Goal: Information Seeking & Learning: Learn about a topic

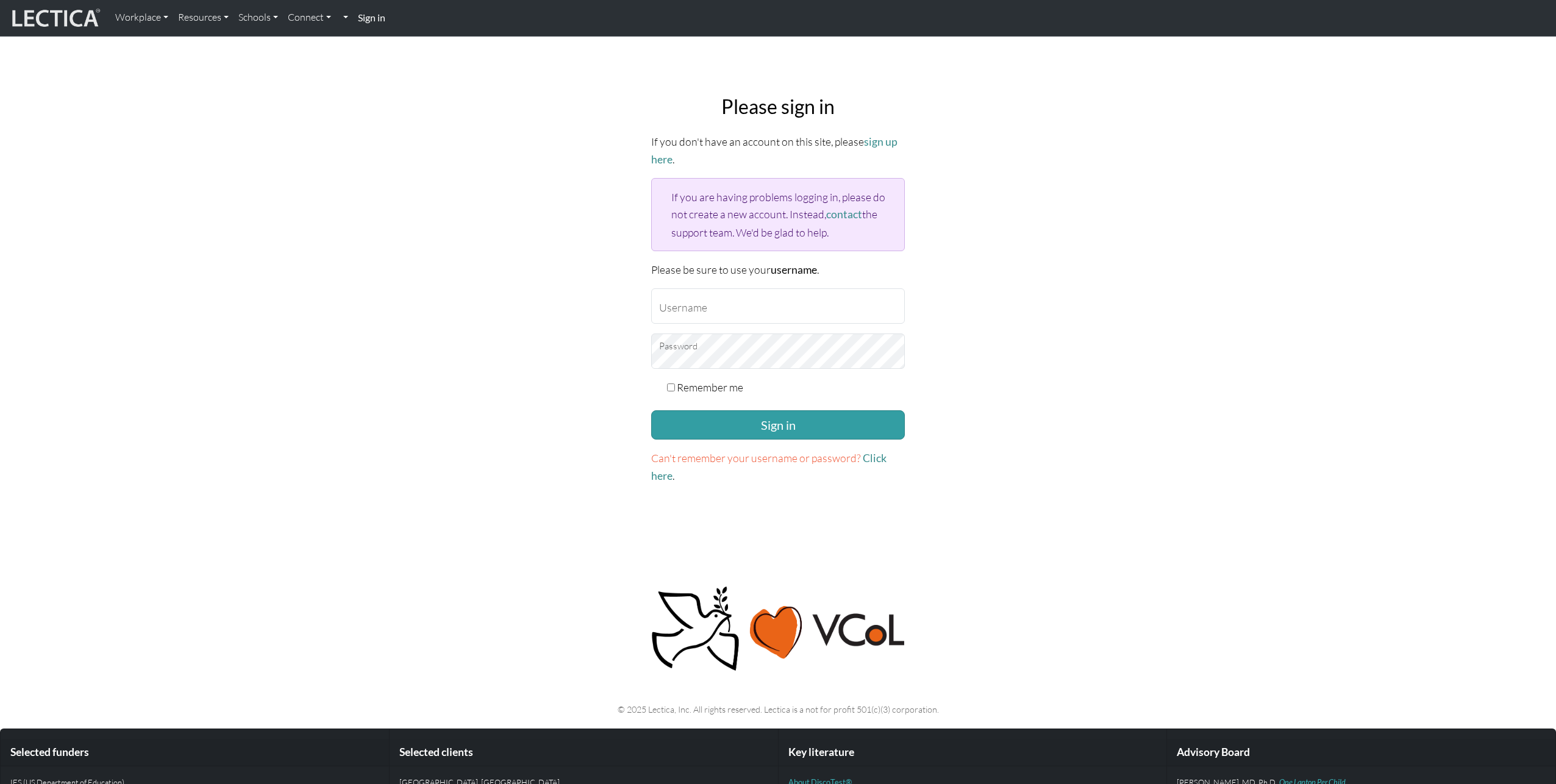
click at [722, 309] on input "Username" at bounding box center [778, 306] width 253 height 36
type input "[EMAIL_ADDRESS][DOMAIN_NAME]"
click at [651, 410] on button "Sign in" at bounding box center [778, 425] width 253 height 30
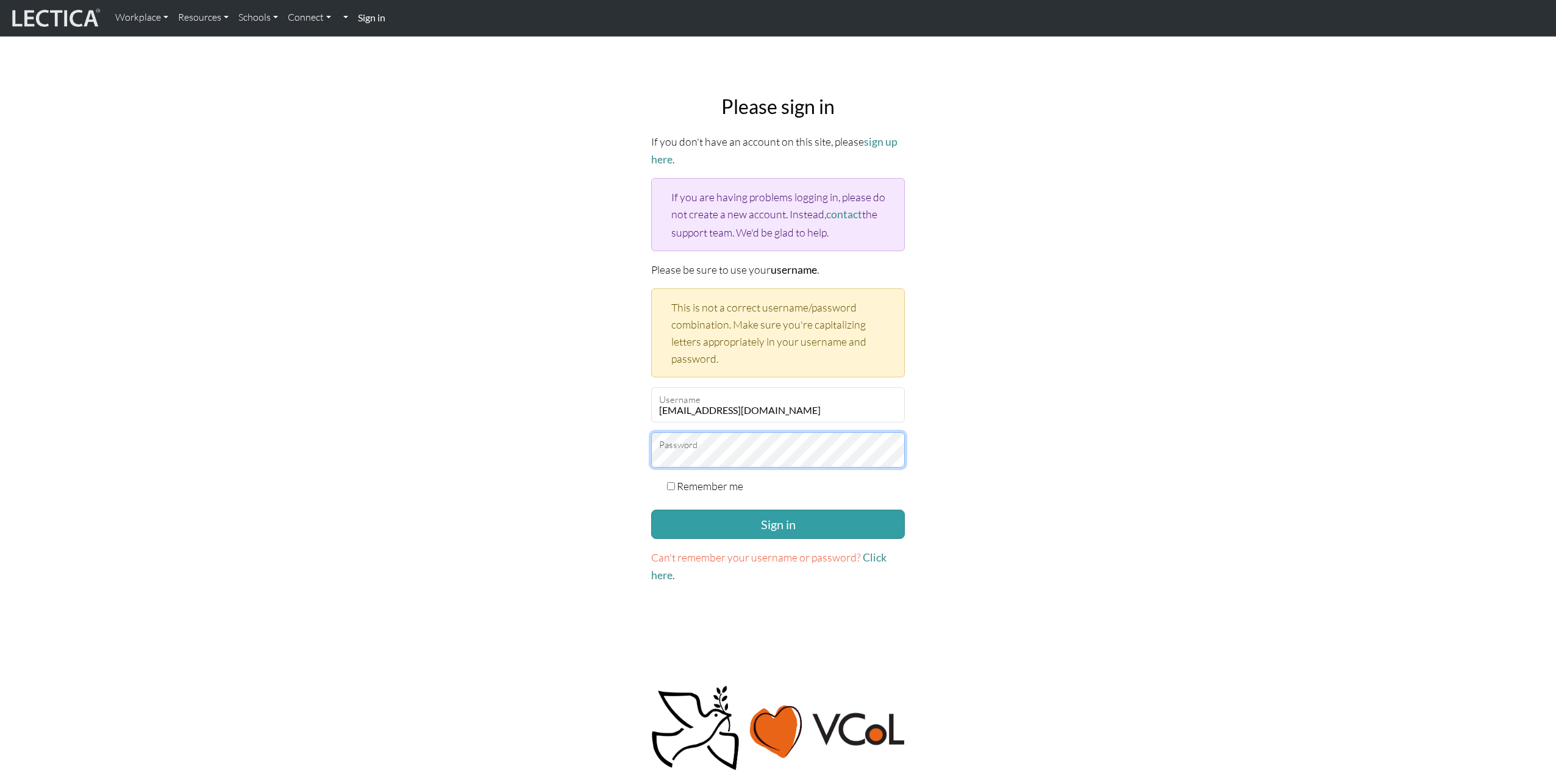
click at [651, 509] on button "Sign in" at bounding box center [778, 524] width 253 height 30
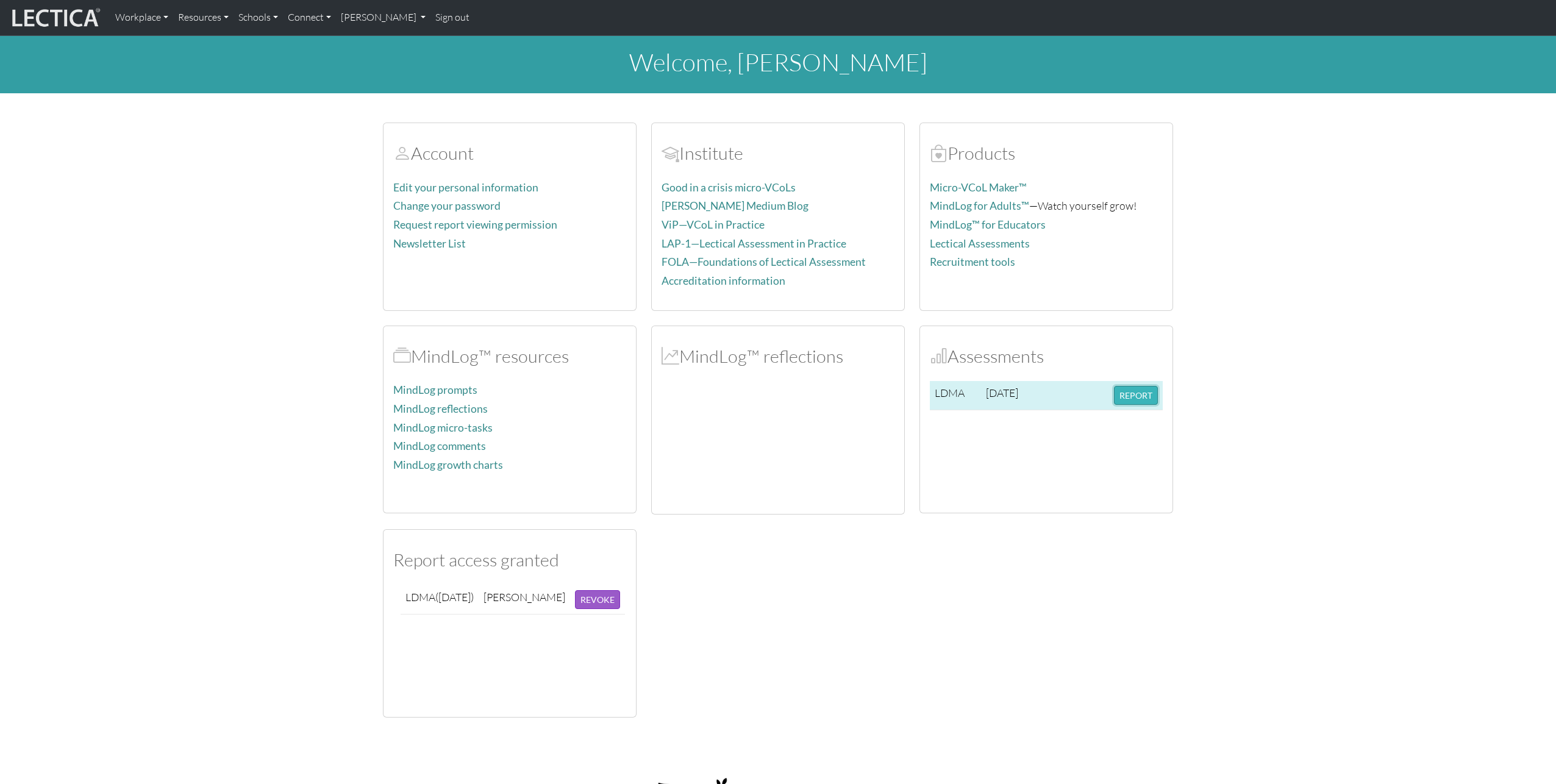
click at [1146, 400] on button "REPORT" at bounding box center [1135, 395] width 44 height 19
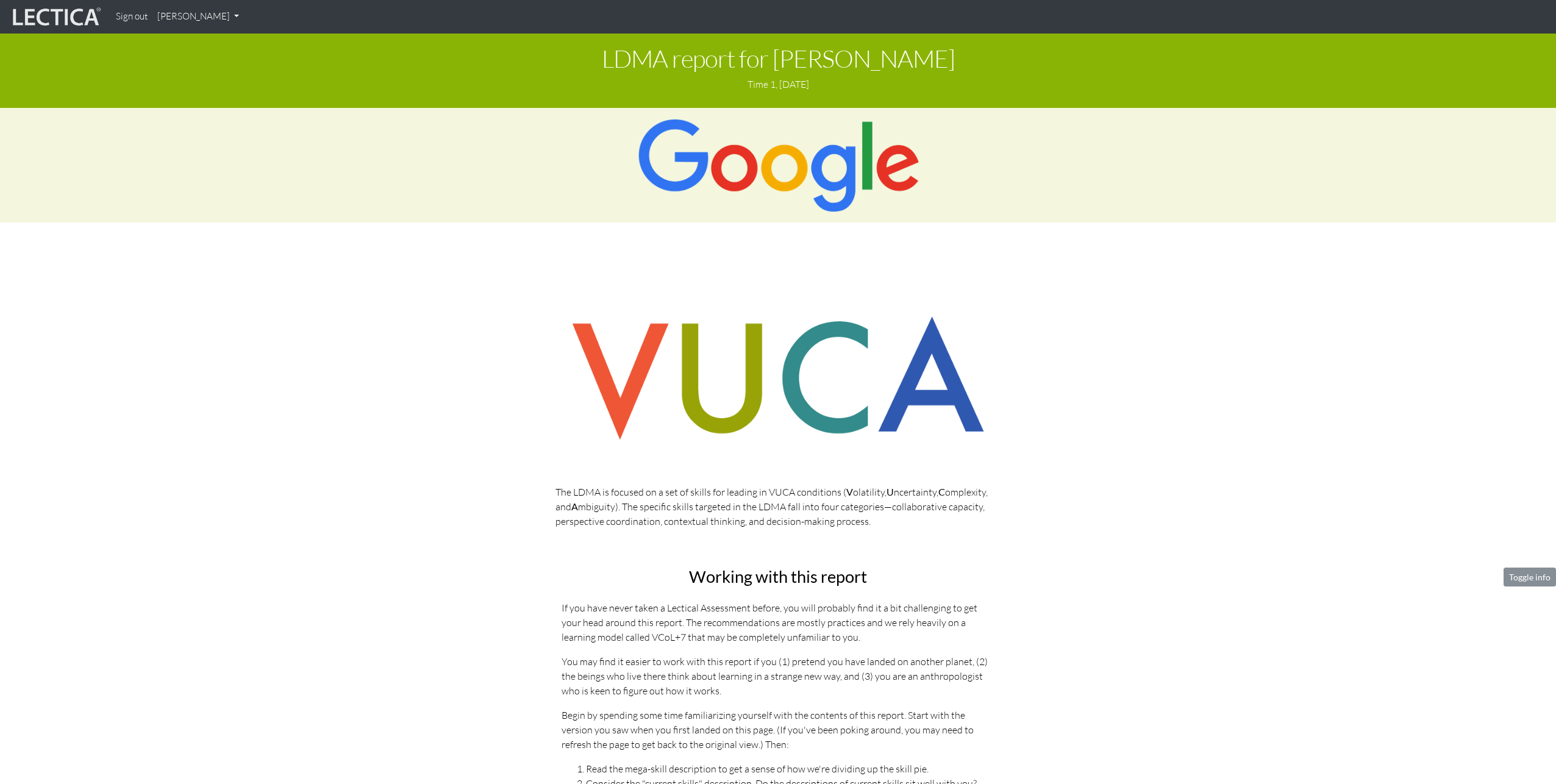
click at [792, 658] on p "You may find it easier to work with this report if you (1) pretend you have lan…" at bounding box center [778, 675] width 433 height 44
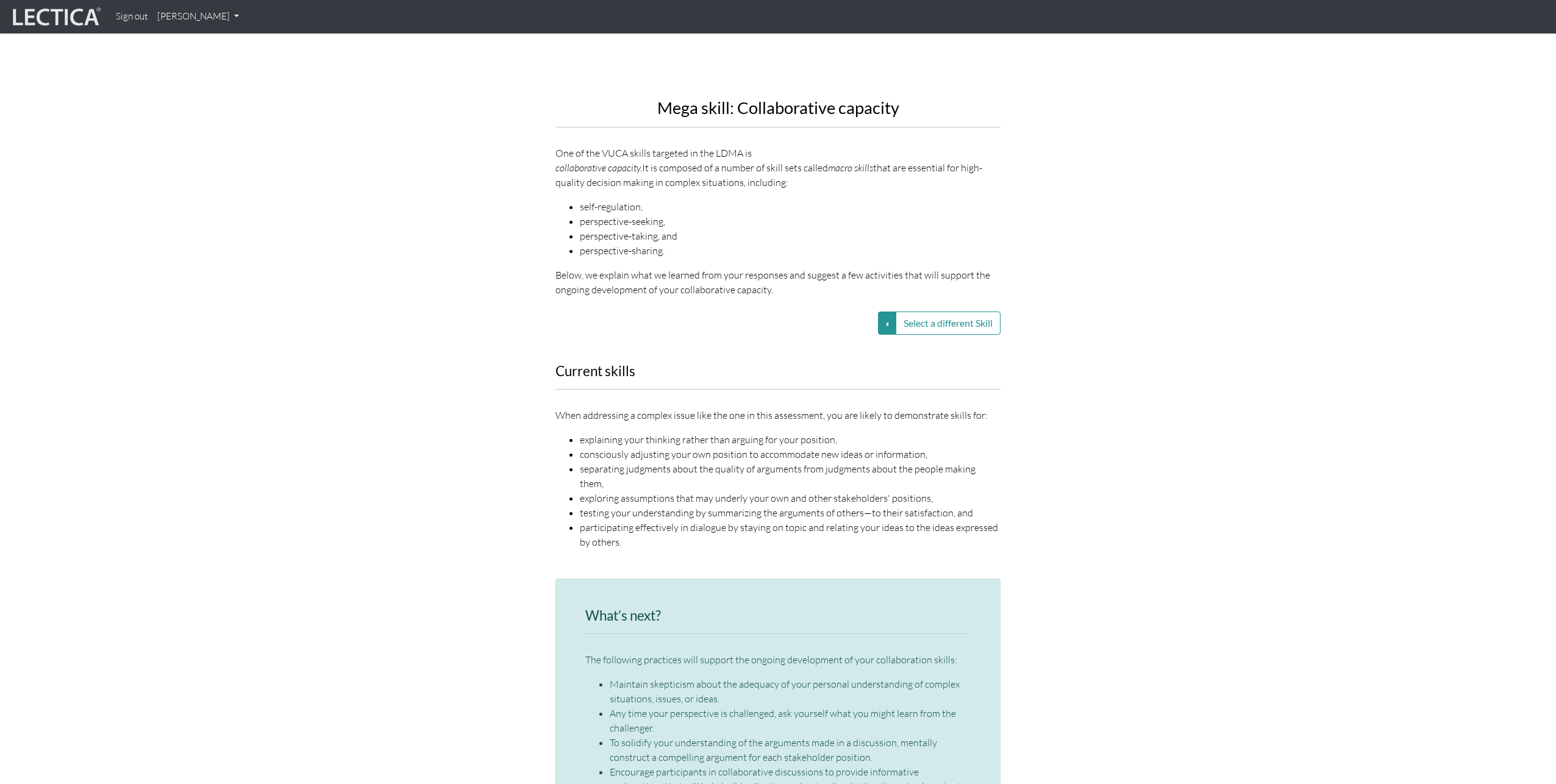
scroll to position [1435, 0]
click at [1123, 389] on div "Current skills When addressing a complex issue like the one in this assessment,…" at bounding box center [778, 467] width 695 height 200
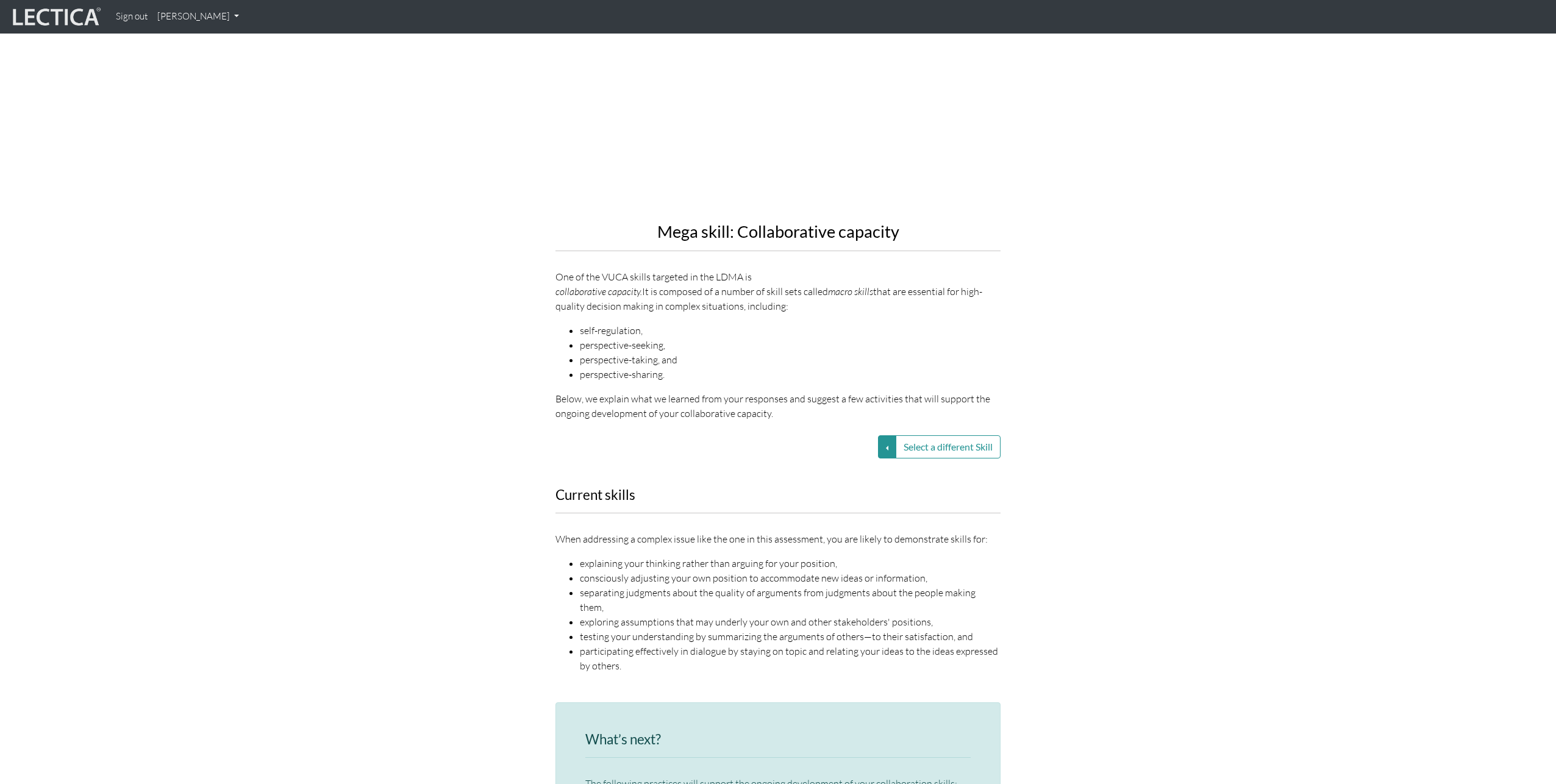
scroll to position [1279, 0]
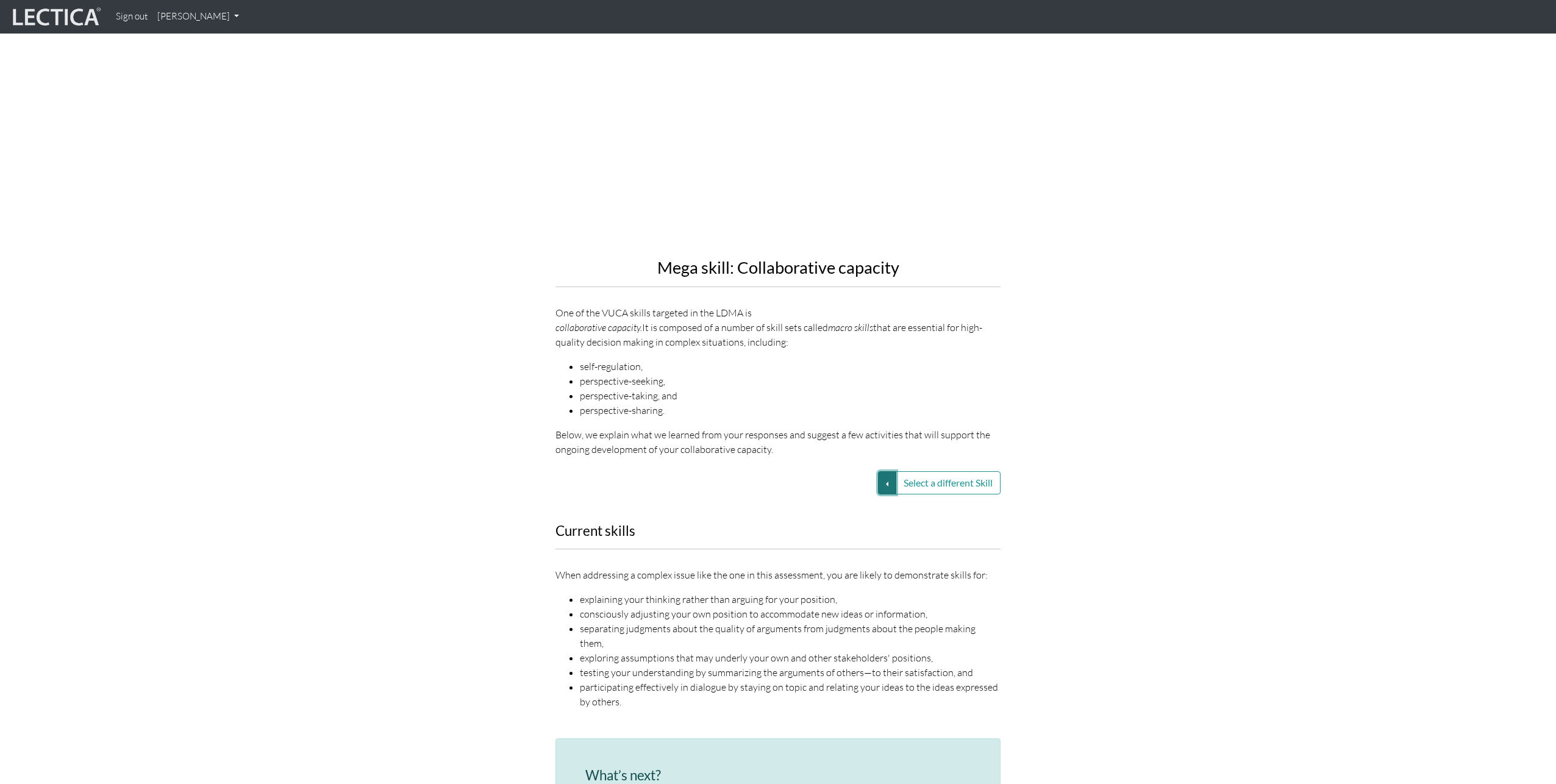
click at [885, 471] on button "Select a different Skill" at bounding box center [886, 482] width 19 height 23
click at [857, 491] on link "VUCA—Perspective coordination" at bounding box center [801, 497] width 130 height 14
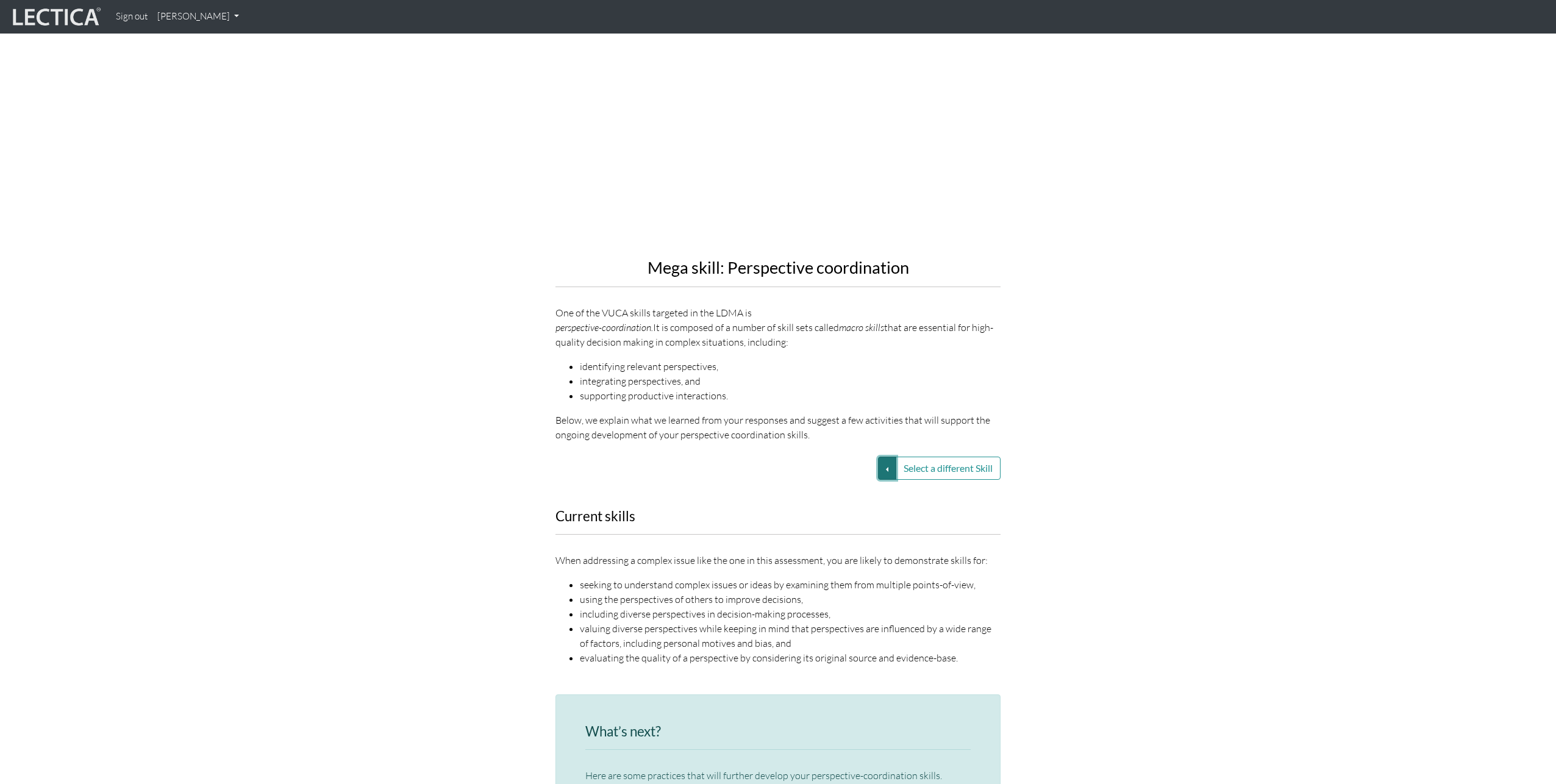
click at [879, 457] on button "Select a different Skill" at bounding box center [886, 468] width 19 height 23
click at [840, 462] on link "VUCA—Collaborative capacity" at bounding box center [801, 469] width 130 height 14
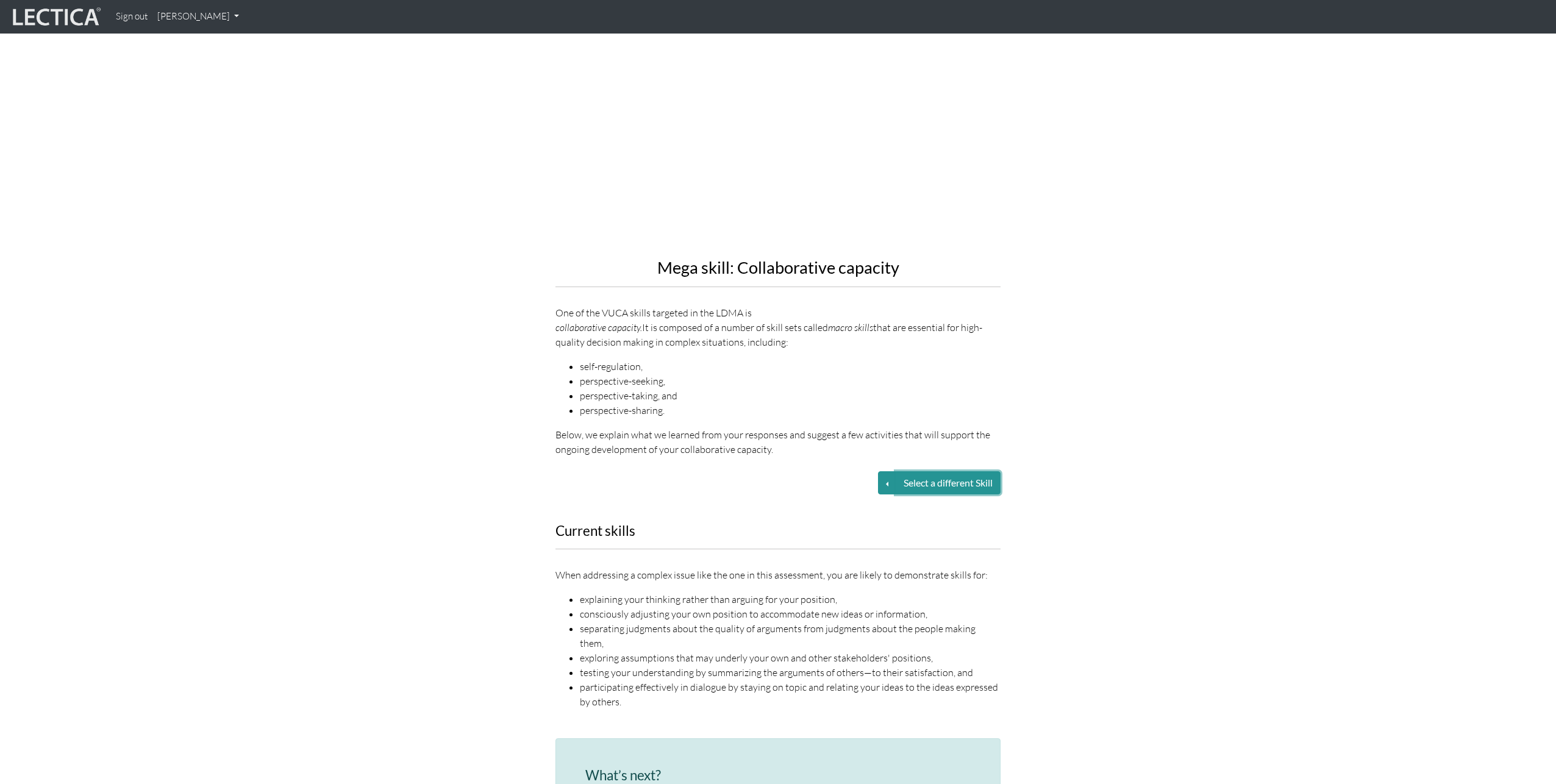
click at [905, 471] on button "Select a different Skill" at bounding box center [948, 482] width 105 height 23
click at [884, 471] on button "Select a different Skill" at bounding box center [886, 482] width 19 height 23
click at [847, 491] on link "VUCA—Perspective coordination" at bounding box center [801, 497] width 130 height 14
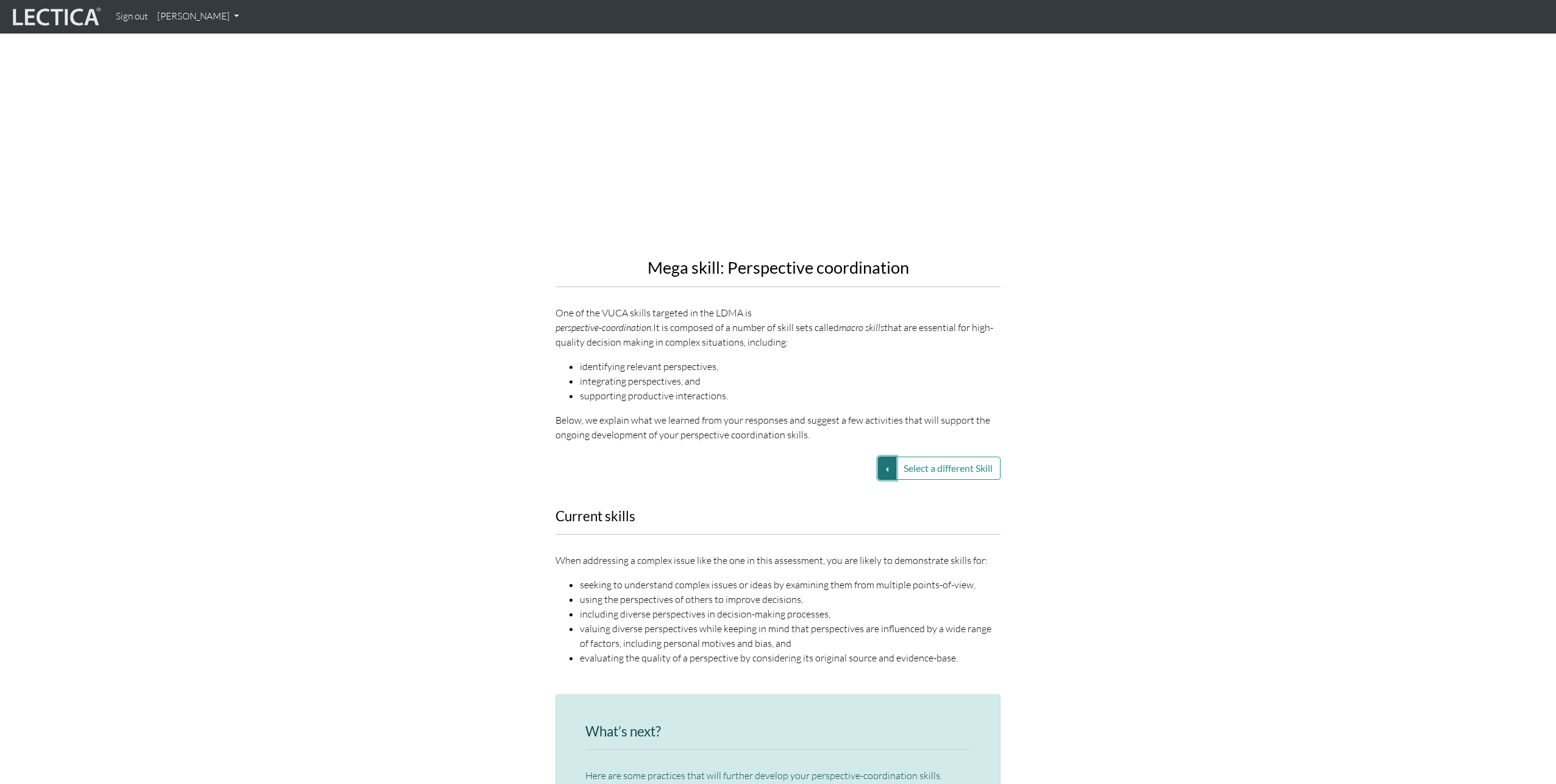
click at [881, 457] on button "Select a different Skill" at bounding box center [886, 468] width 19 height 23
click at [841, 491] on link "VUCA—Contextual thinking" at bounding box center [801, 497] width 130 height 14
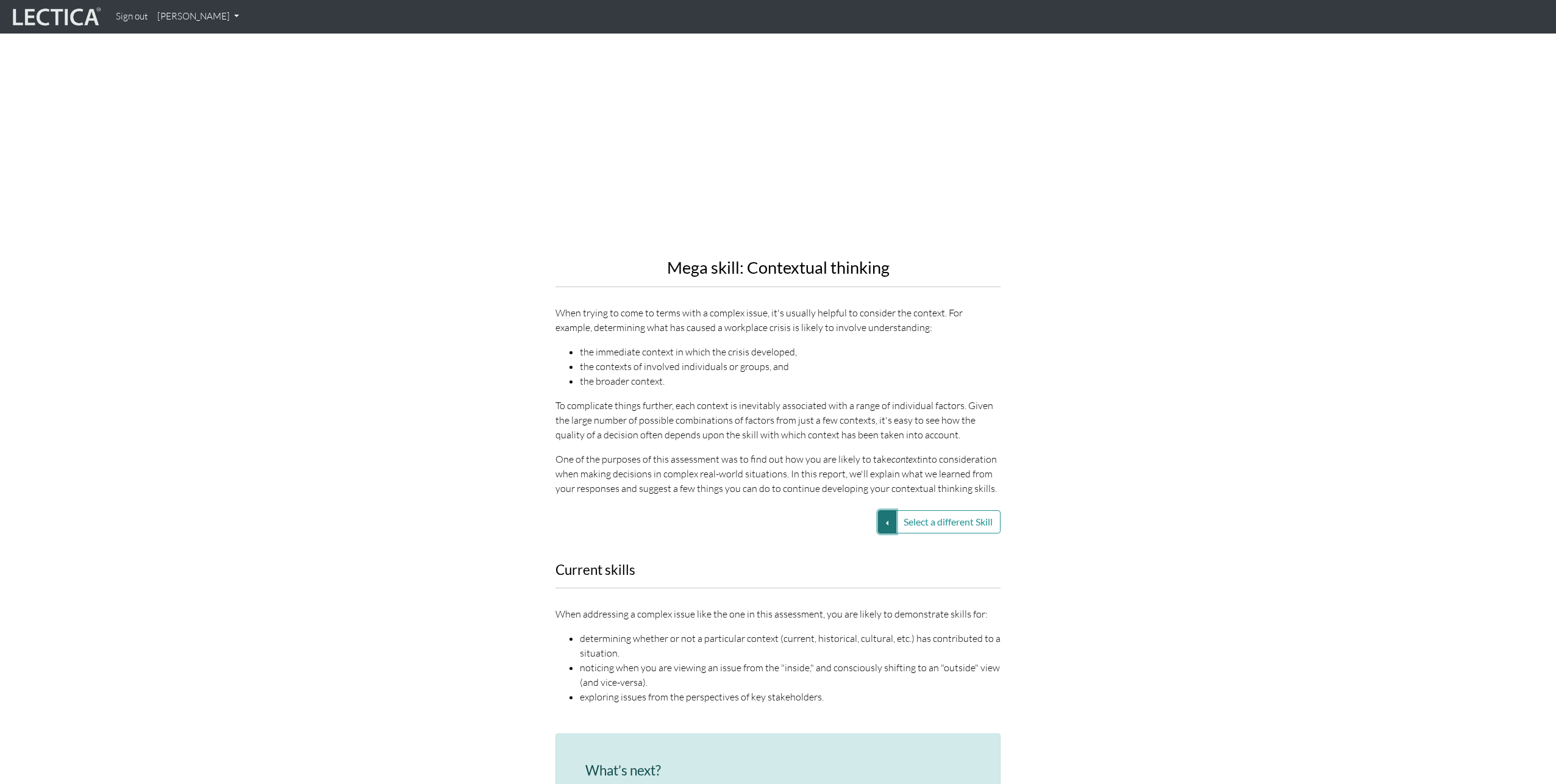
click at [882, 510] on button "Select a different Skill" at bounding box center [886, 521] width 19 height 23
click at [840, 530] on link "VUCA—Perspective coordination" at bounding box center [801, 537] width 130 height 14
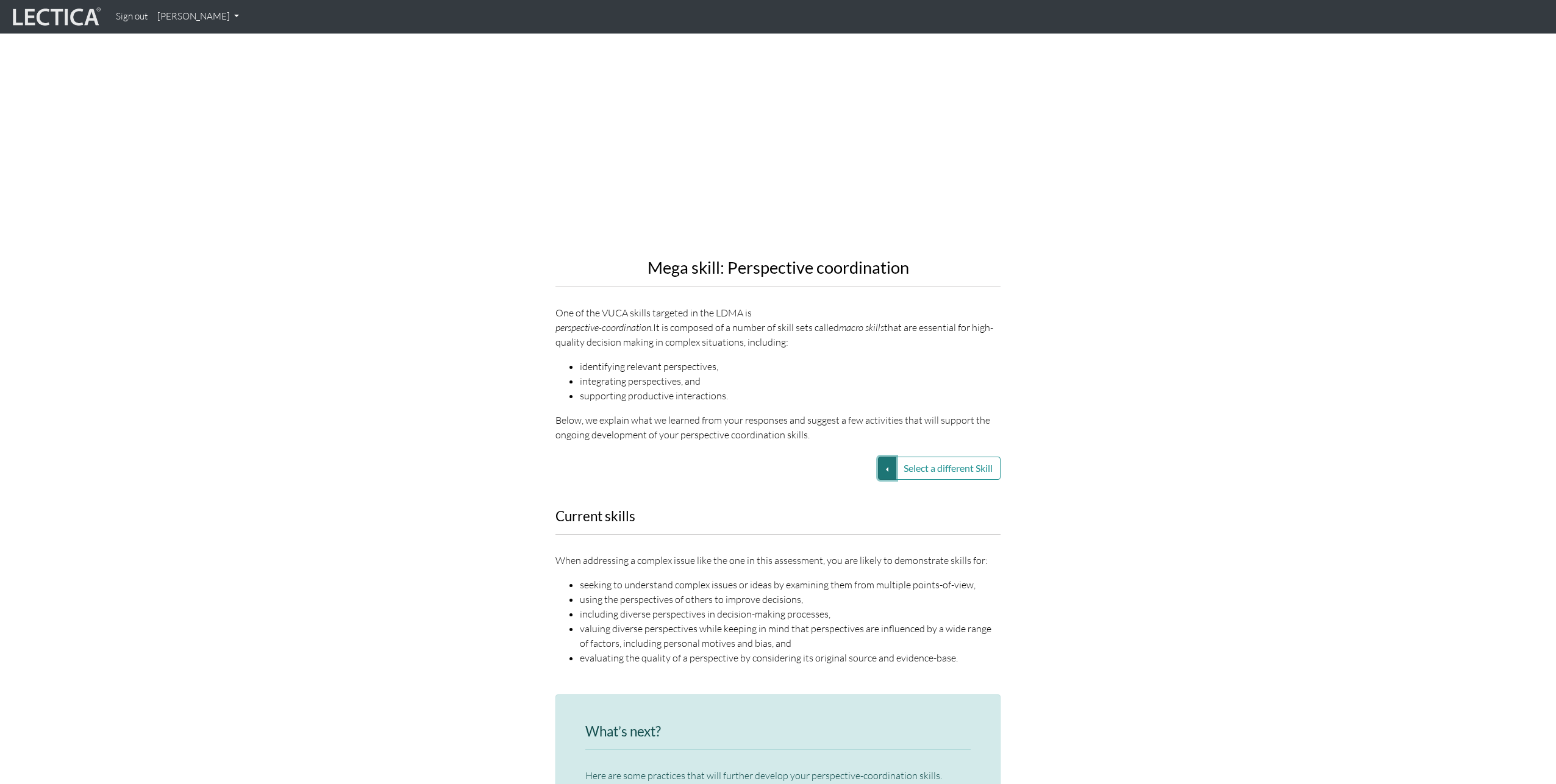
click at [878, 457] on button "Select a different Skill" at bounding box center [886, 468] width 19 height 23
click at [844, 505] on link "VUCA—Decision-making process" at bounding box center [801, 512] width 130 height 14
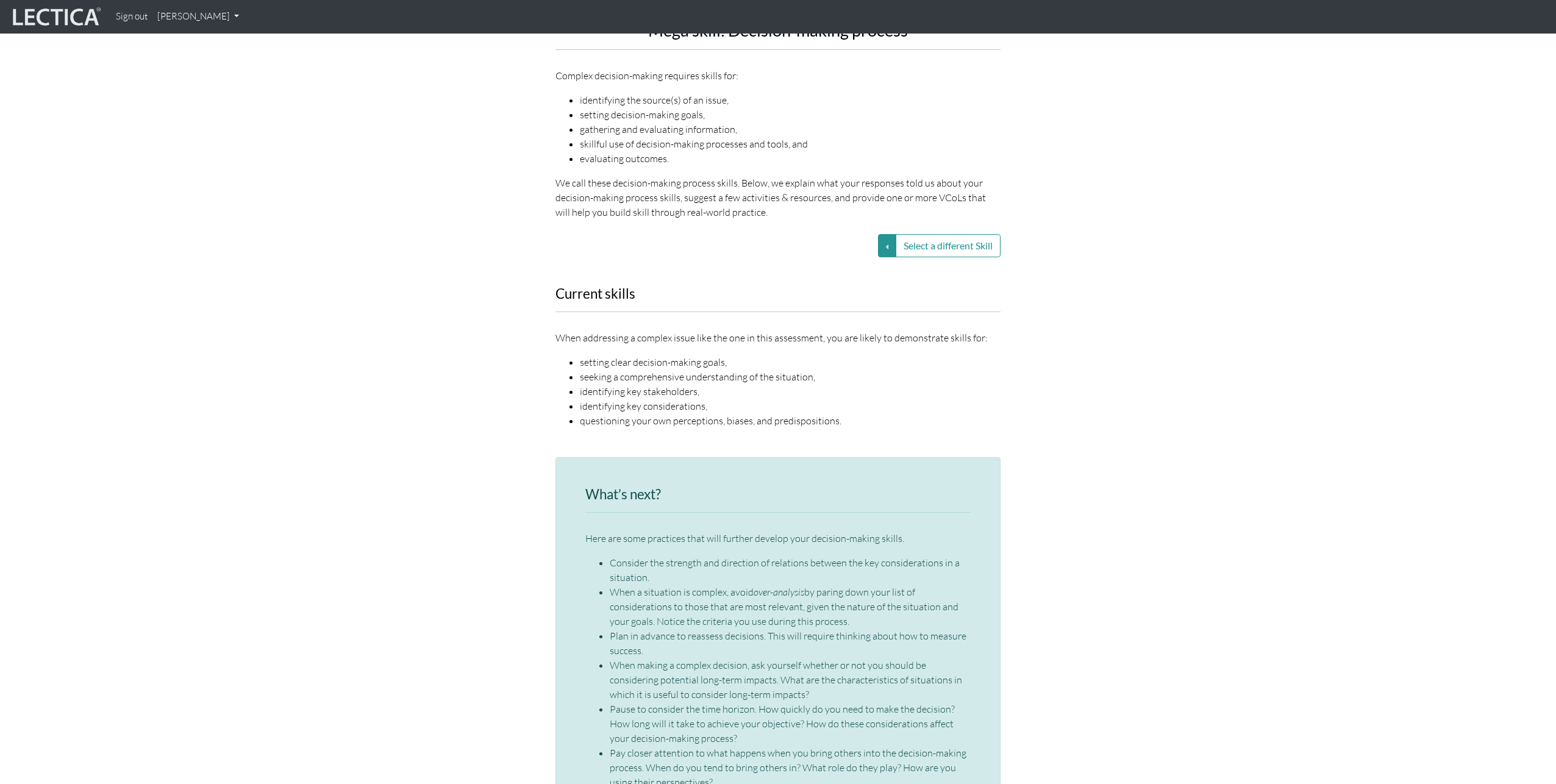
scroll to position [1549, 0]
